Goal: Task Accomplishment & Management: Complete application form

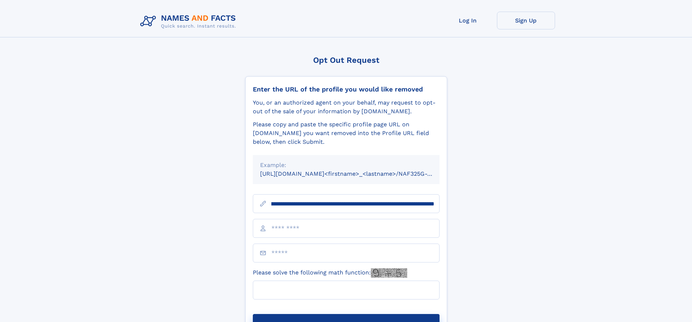
scroll to position [0, 89]
type input "**********"
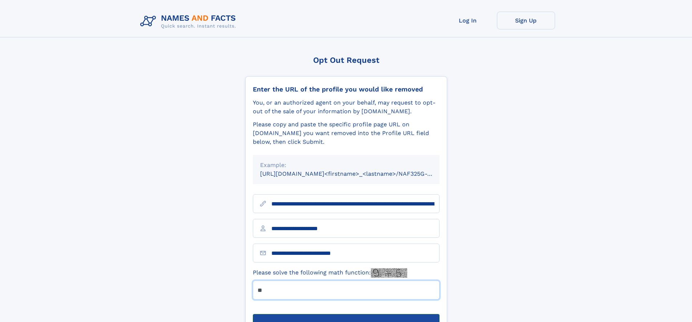
type input "**"
click at [346, 314] on button "Submit Opt Out Request" at bounding box center [346, 325] width 187 height 23
